Goal: Task Accomplishment & Management: Manage account settings

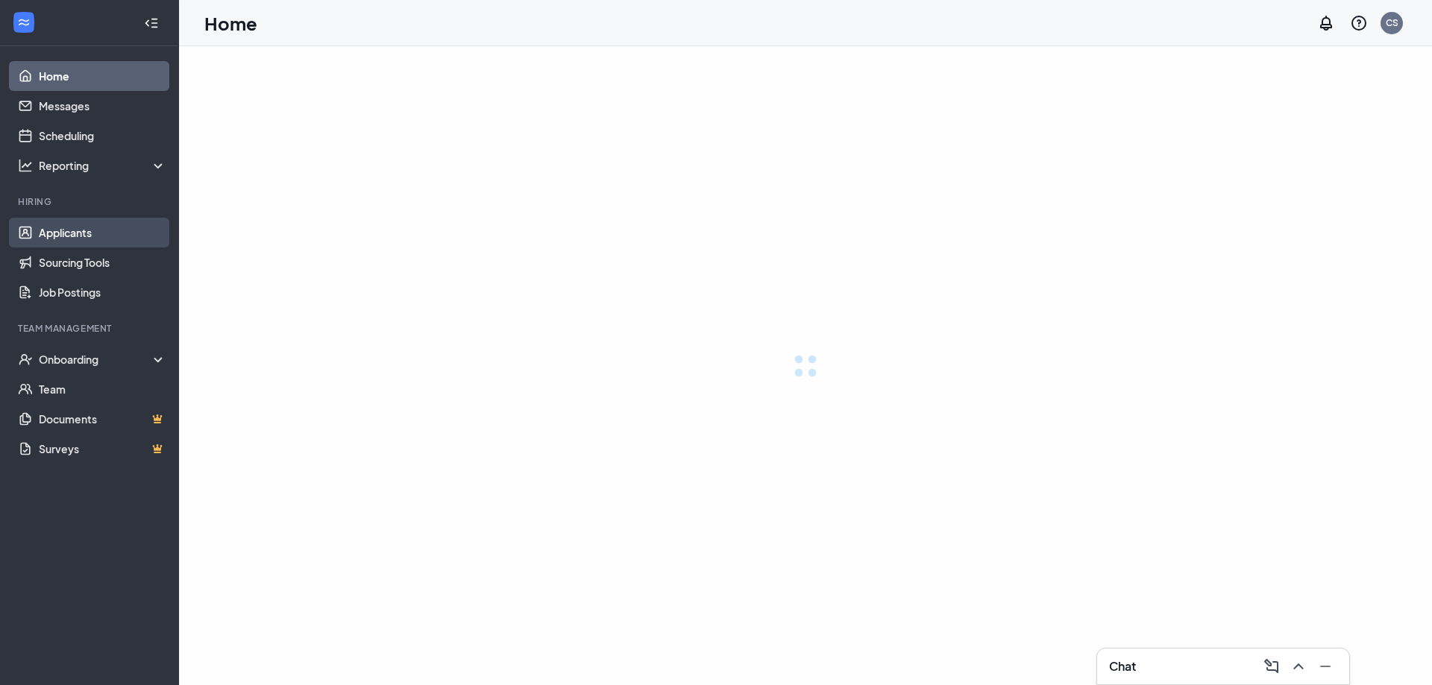
drag, startPoint x: 81, startPoint y: 237, endPoint x: 70, endPoint y: 231, distance: 12.0
click at [81, 237] on link "Applicants" at bounding box center [103, 233] width 128 height 30
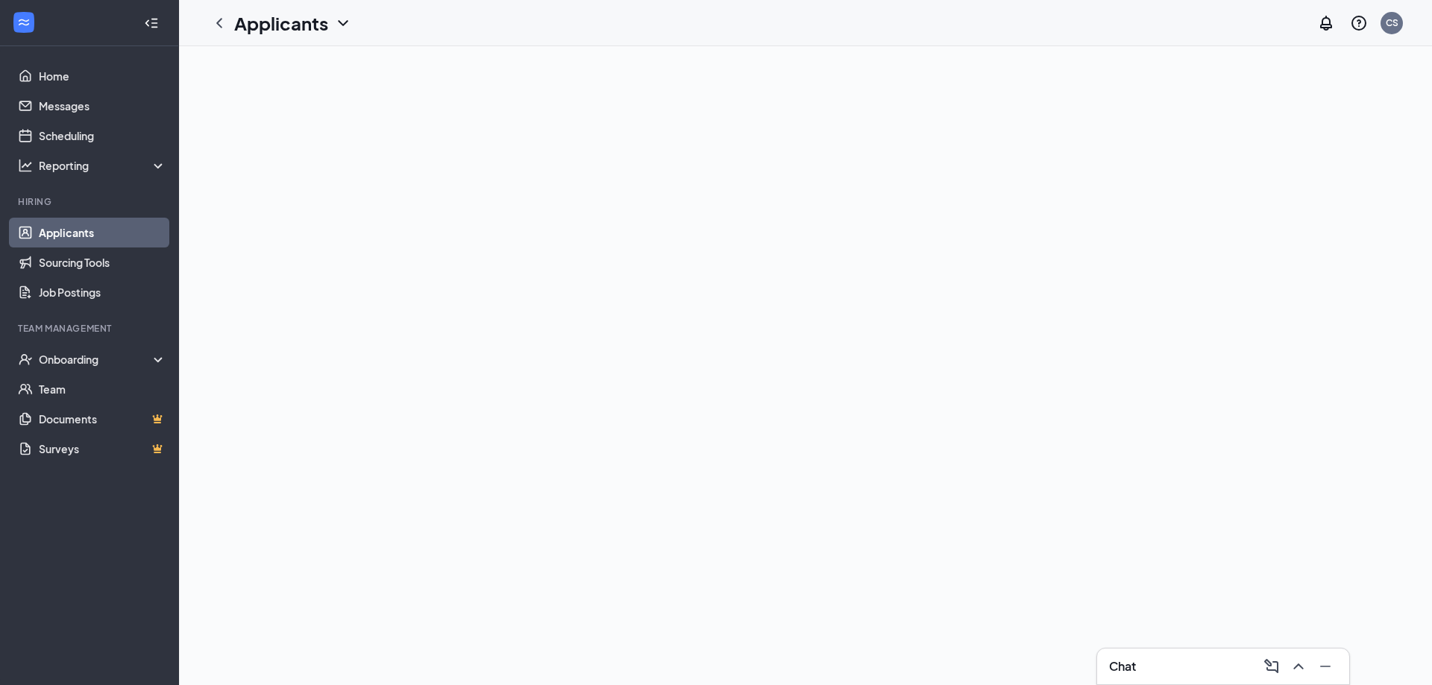
click at [67, 230] on link "Applicants" at bounding box center [103, 233] width 128 height 30
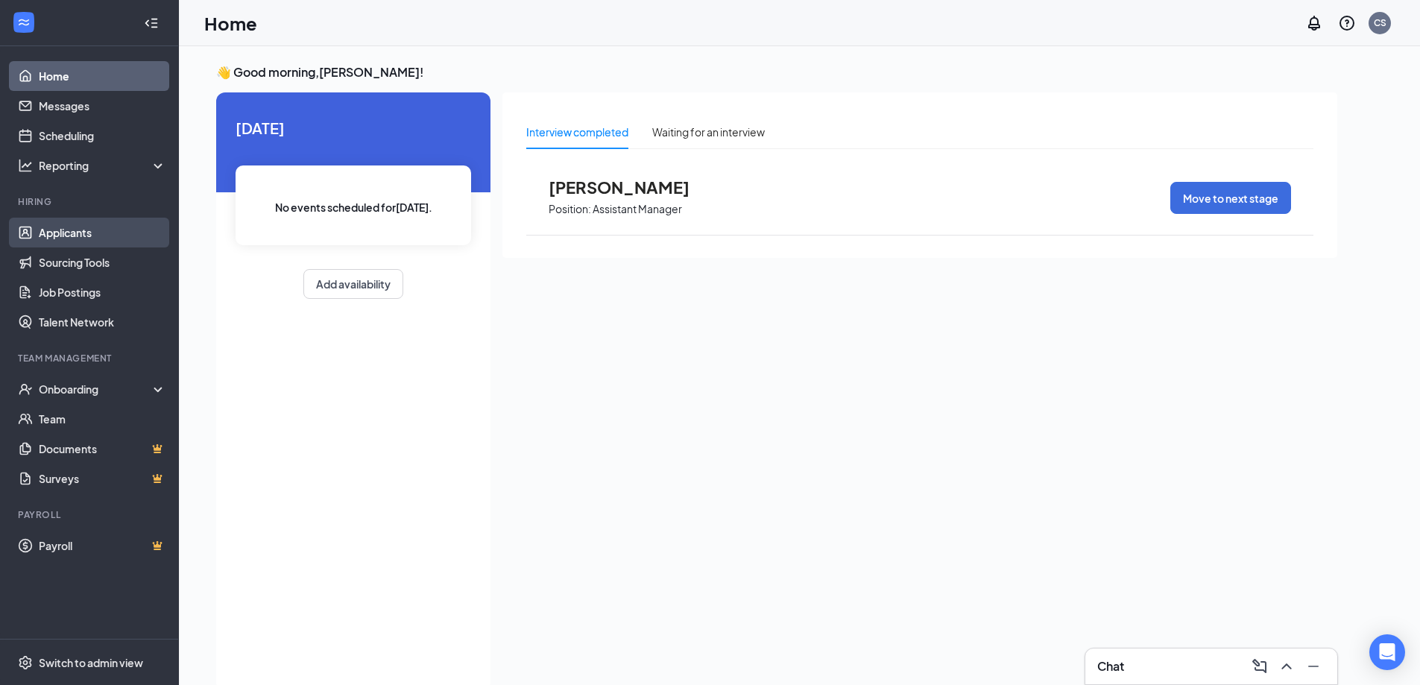
click at [86, 227] on link "Applicants" at bounding box center [103, 233] width 128 height 30
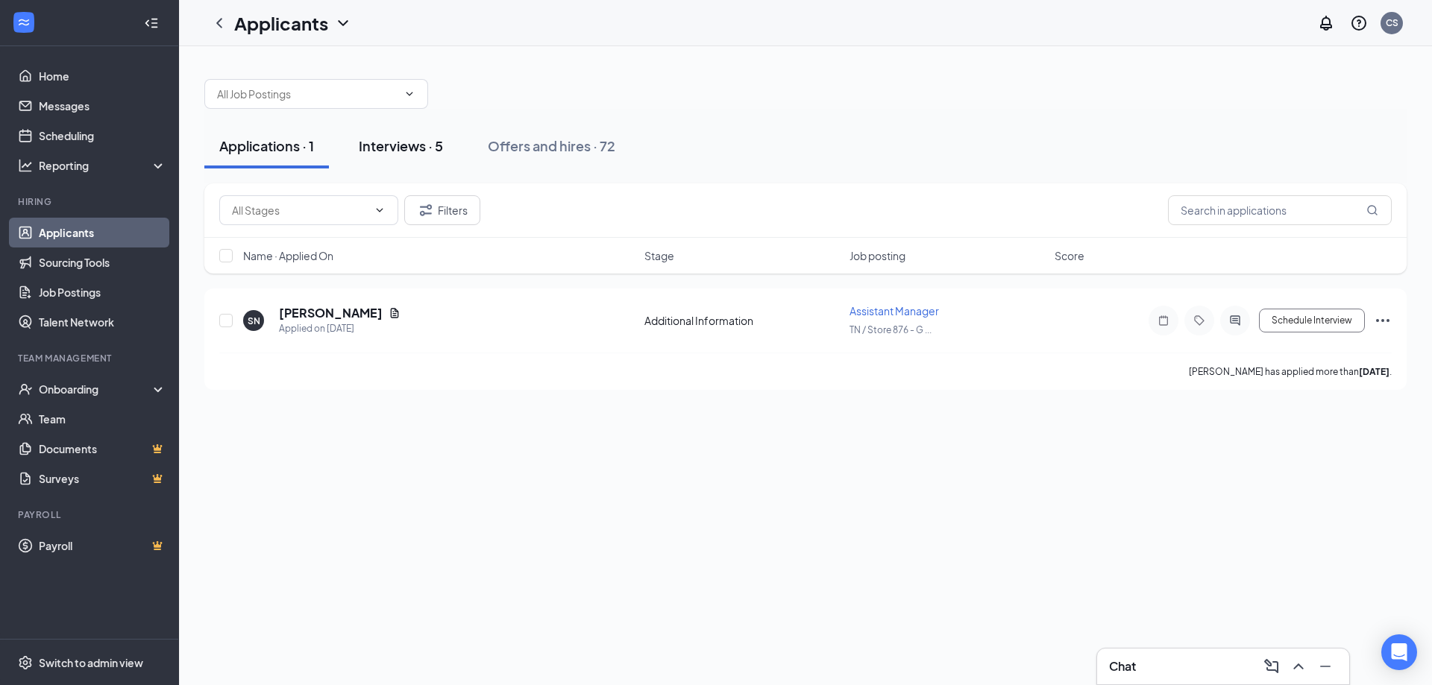
click at [394, 148] on div "Interviews · 5" at bounding box center [401, 145] width 84 height 19
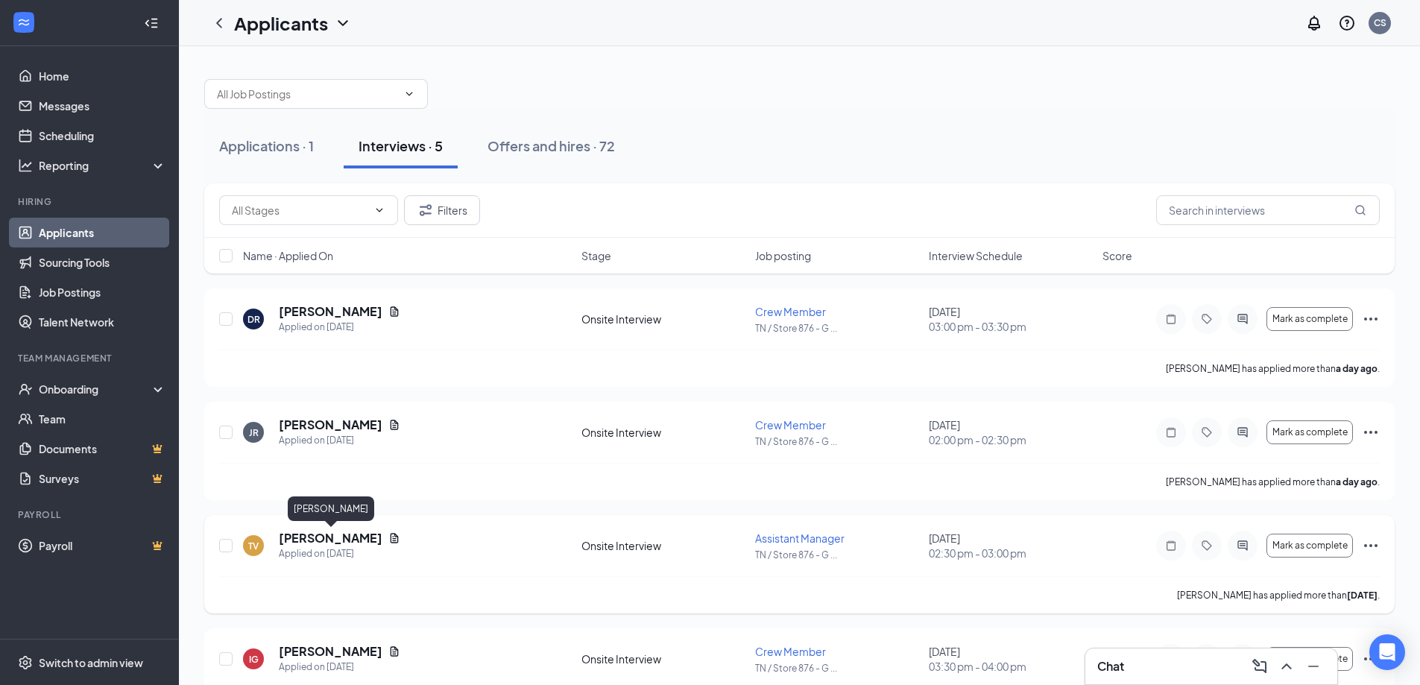
click at [352, 538] on h5 "[PERSON_NAME]" at bounding box center [331, 538] width 104 height 16
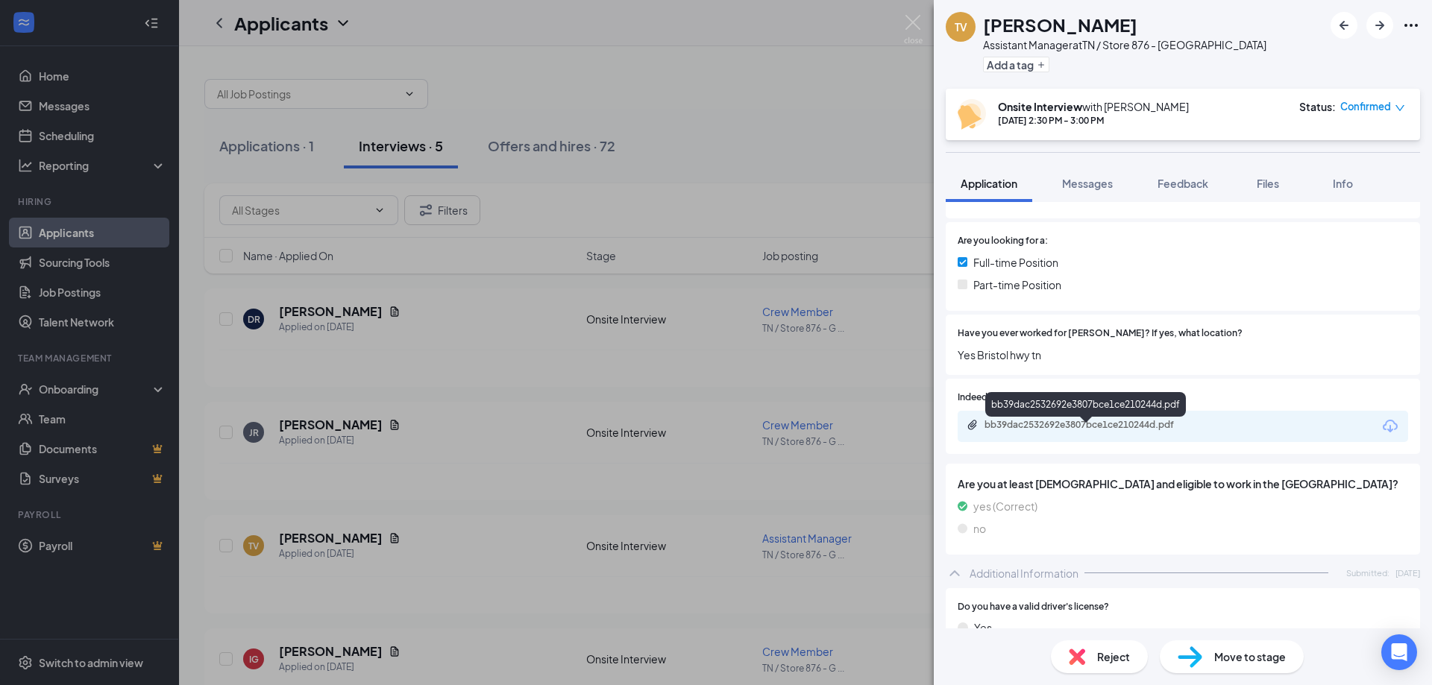
scroll to position [298, 0]
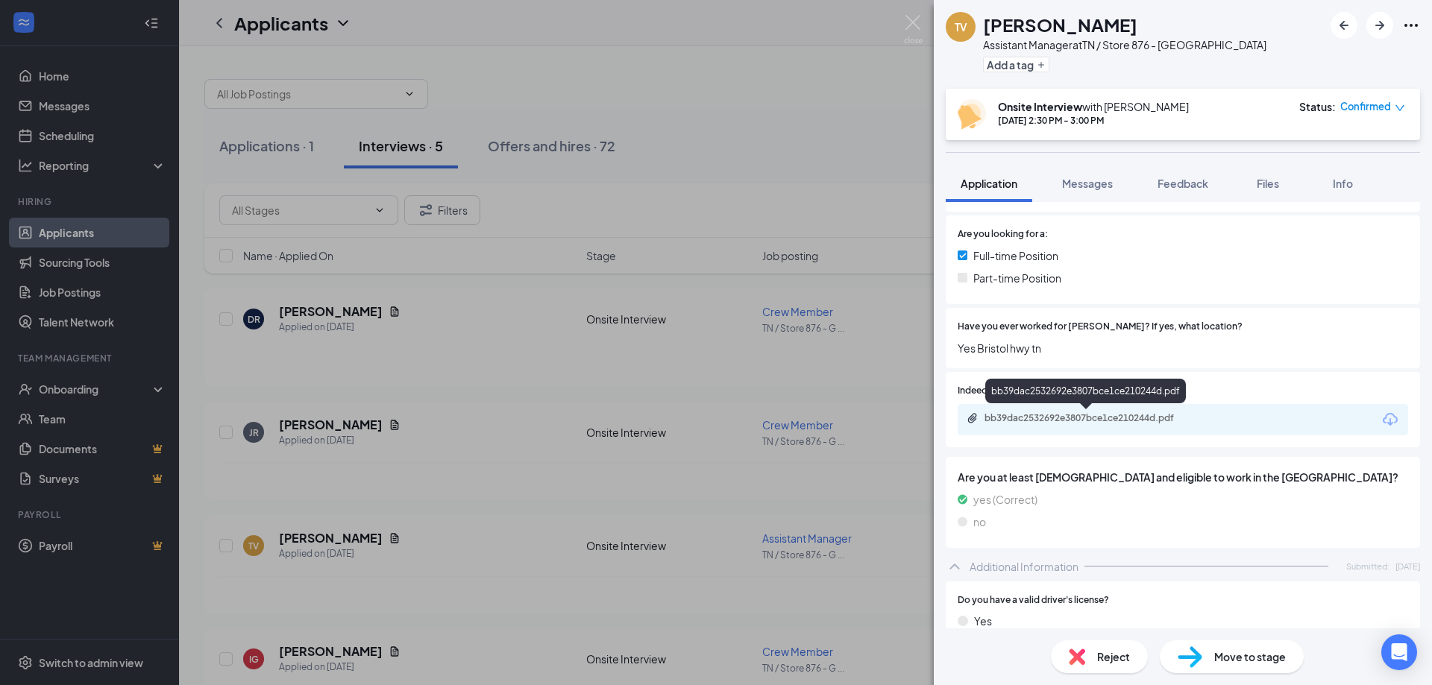
click at [1098, 423] on div "bb39dac2532692e3807bce1ce210244d.pdf" at bounding box center [1088, 418] width 209 height 12
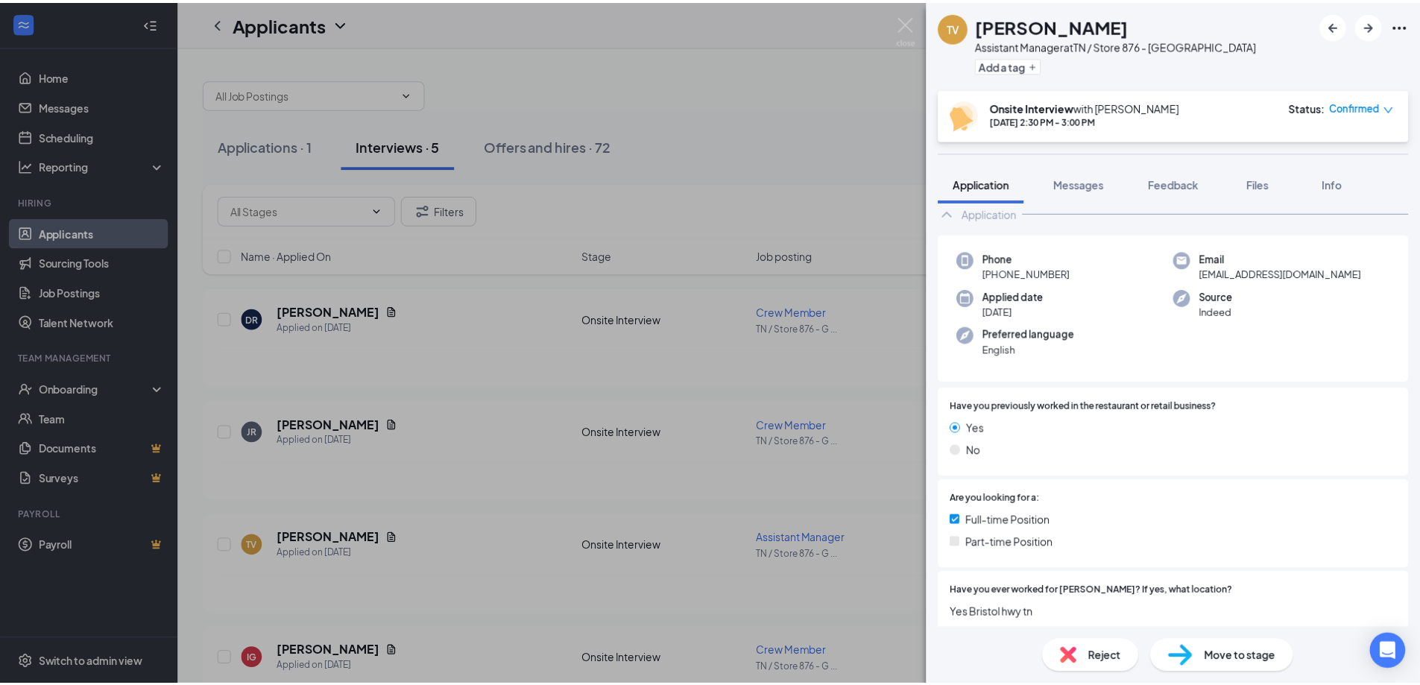
scroll to position [0, 0]
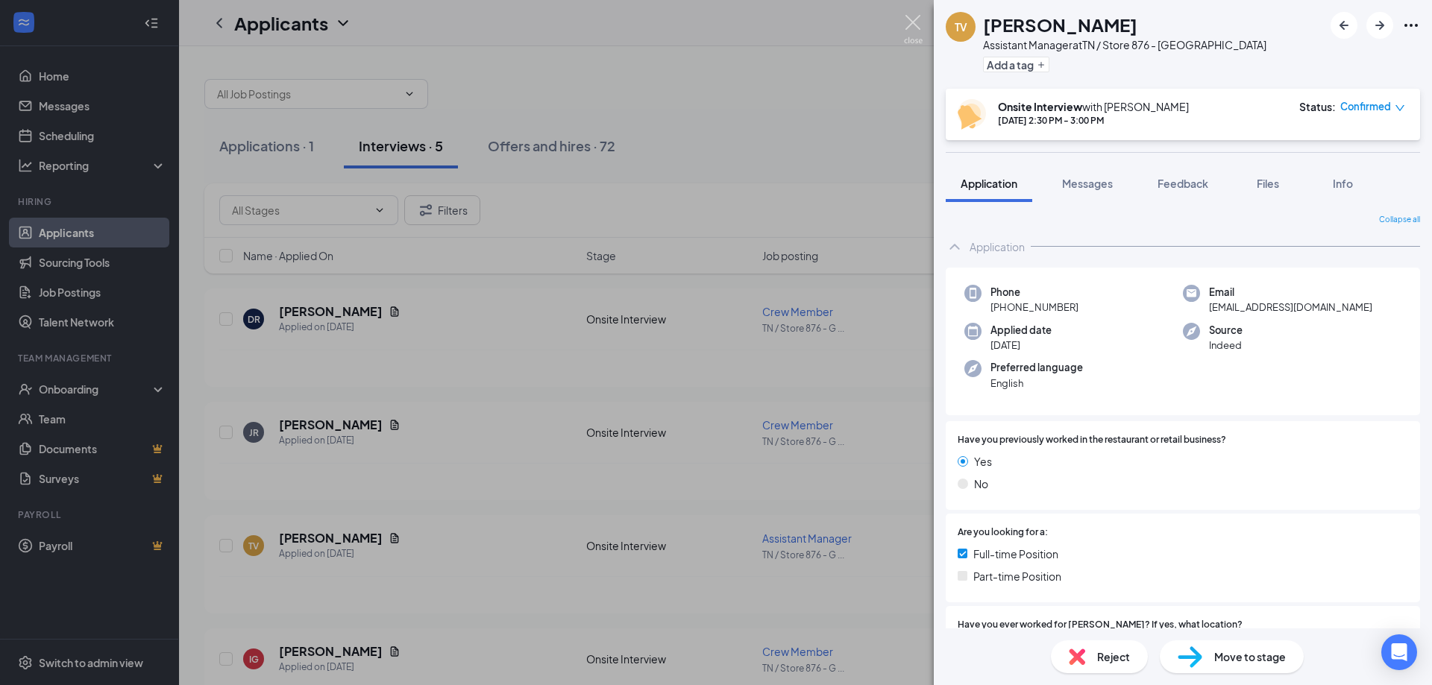
click at [912, 15] on img at bounding box center [913, 29] width 19 height 29
